Goal: Task Accomplishment & Management: Manage account settings

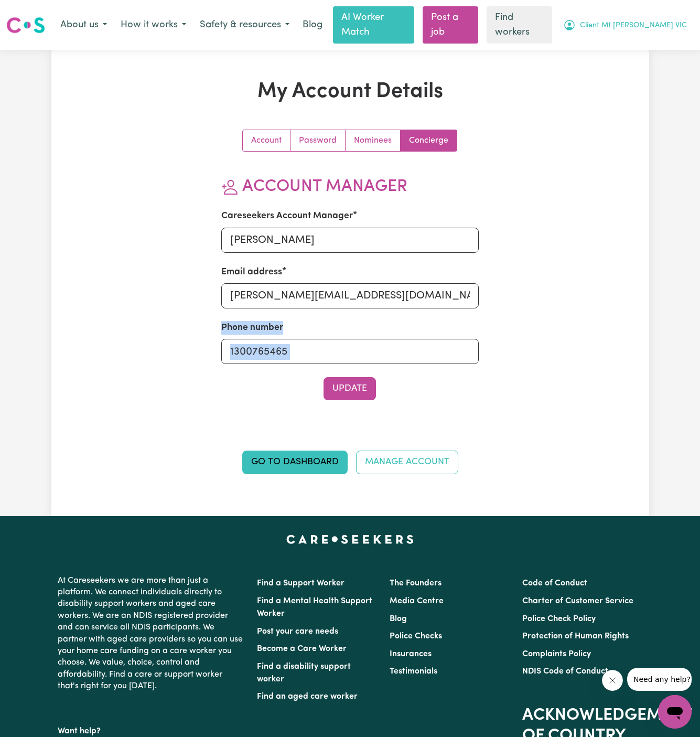
click at [641, 23] on span "Client Mt [PERSON_NAME] VIC" at bounding box center [633, 26] width 107 height 12
click at [640, 39] on link "My Dashboard" at bounding box center [651, 47] width 83 height 20
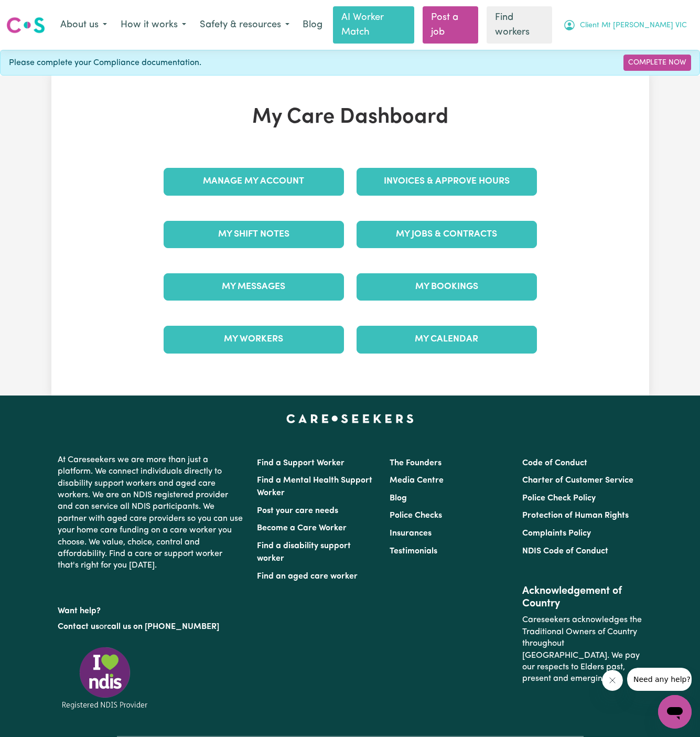
click at [652, 25] on button "Client Mt [PERSON_NAME] VIC" at bounding box center [624, 25] width 137 height 22
click at [655, 61] on link "Logout" at bounding box center [651, 67] width 83 height 20
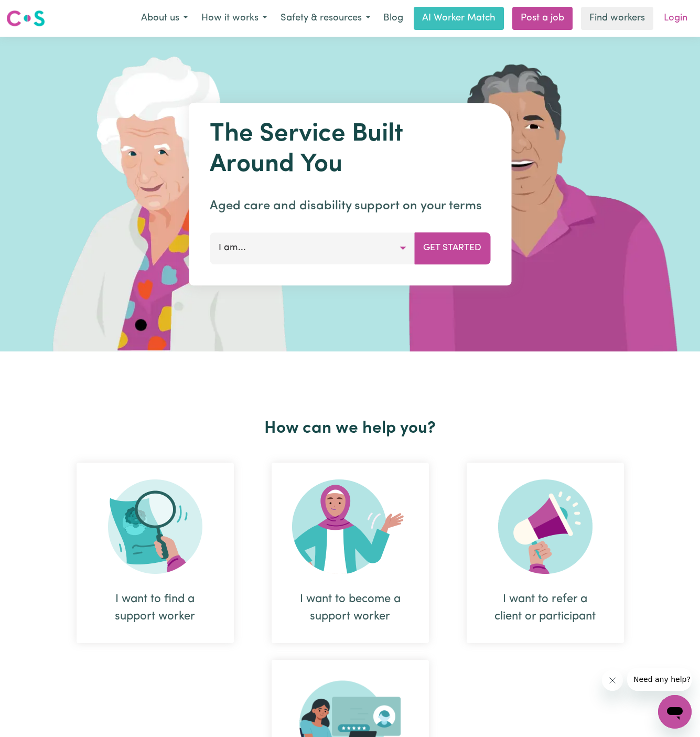
click at [677, 16] on link "Login" at bounding box center [676, 18] width 36 height 23
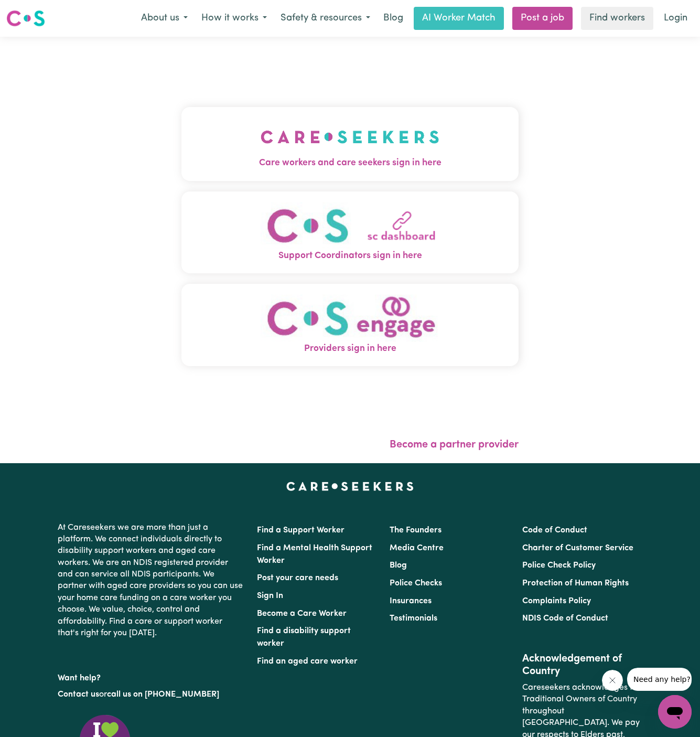
click at [365, 141] on img "Care workers and care seekers sign in here" at bounding box center [350, 136] width 179 height 39
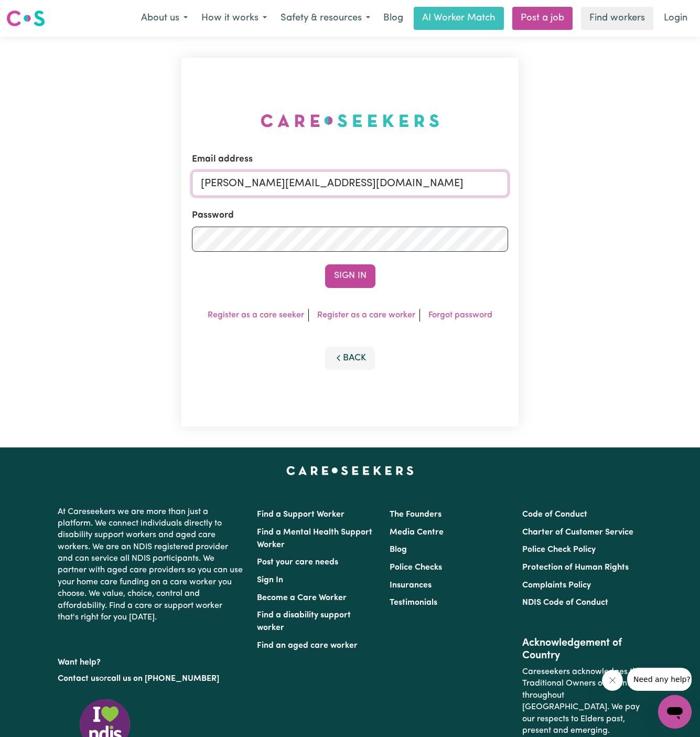
click at [383, 181] on input "[PERSON_NAME][EMAIL_ADDRESS][DOMAIN_NAME]" at bounding box center [350, 183] width 317 height 25
drag, startPoint x: 253, startPoint y: 184, endPoint x: 676, endPoint y: 184, distance: 422.2
click at [676, 184] on div "Email address superuser~[EMAIL_ADDRESS][DOMAIN_NAME] Password Sign In Register …" at bounding box center [350, 242] width 700 height 411
type input "[EMAIL_ADDRESS][DOMAIN_NAME]"
click at [358, 280] on button "Sign In" at bounding box center [350, 275] width 50 height 23
